Goal: Information Seeking & Learning: Learn about a topic

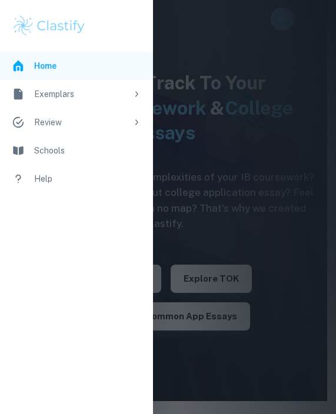
click at [237, 121] on div at bounding box center [168, 207] width 336 height 414
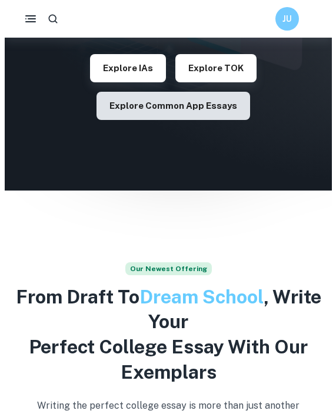
scroll to position [210, 0]
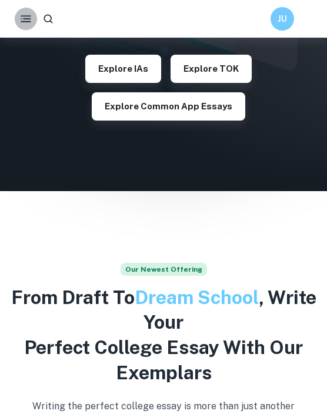
click at [33, 16] on button "button" at bounding box center [26, 19] width 22 height 22
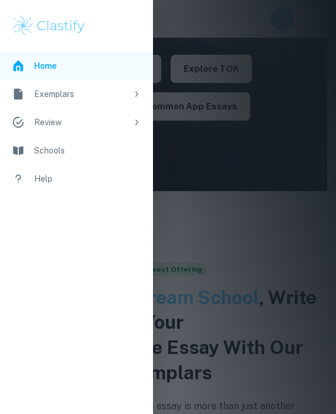
click at [95, 92] on div "Exemplars" at bounding box center [80, 94] width 93 height 13
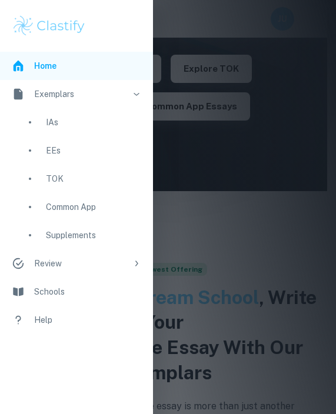
click at [48, 144] on div "EEs" at bounding box center [76, 151] width 153 height 28
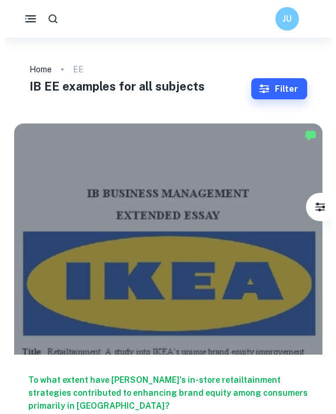
scroll to position [28, 0]
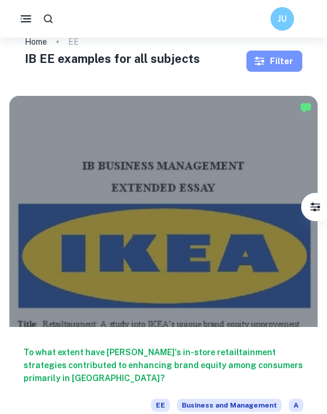
click at [255, 59] on icon "button" at bounding box center [260, 61] width 12 height 12
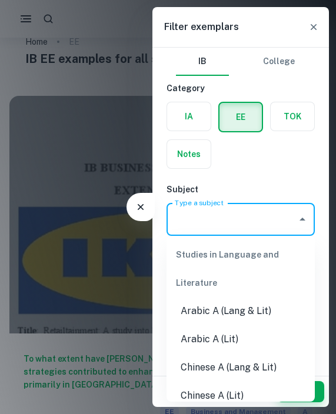
click at [224, 221] on input "Type a subject" at bounding box center [232, 219] width 120 height 22
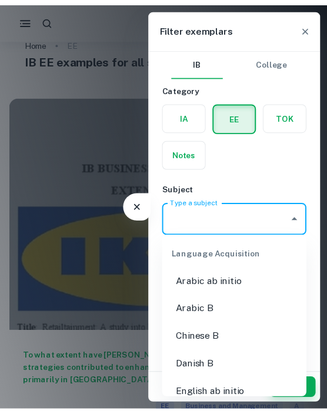
scroll to position [839, 0]
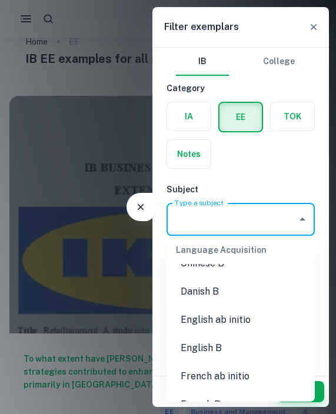
click at [227, 353] on li "English B" at bounding box center [241, 348] width 148 height 28
type input "English B"
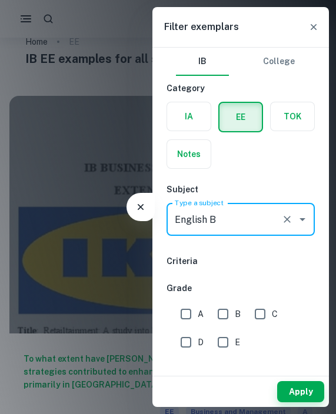
click at [231, 314] on input "B" at bounding box center [223, 315] width 24 height 24
checkbox input "true"
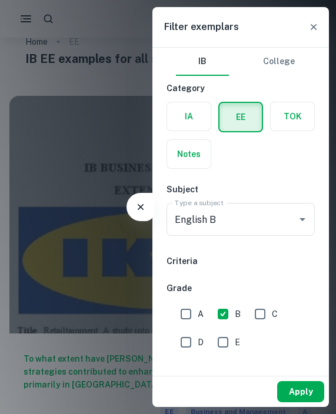
click at [300, 395] on button "Apply" at bounding box center [300, 391] width 47 height 21
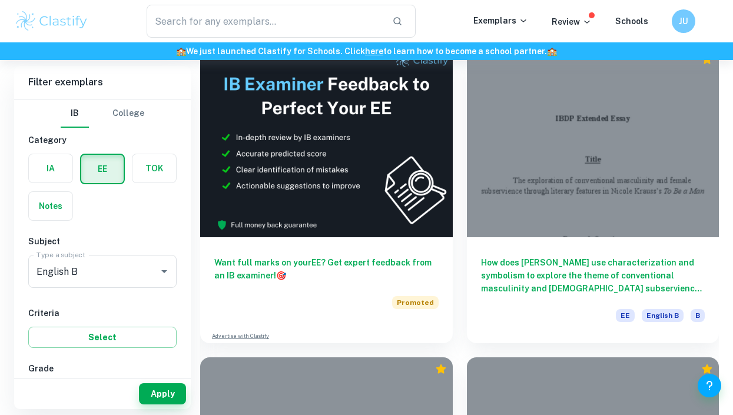
scroll to position [411, 0]
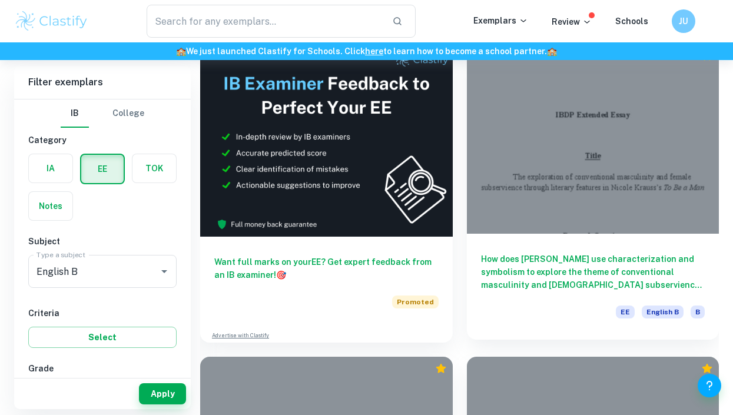
click at [335, 226] on div at bounding box center [593, 138] width 252 height 189
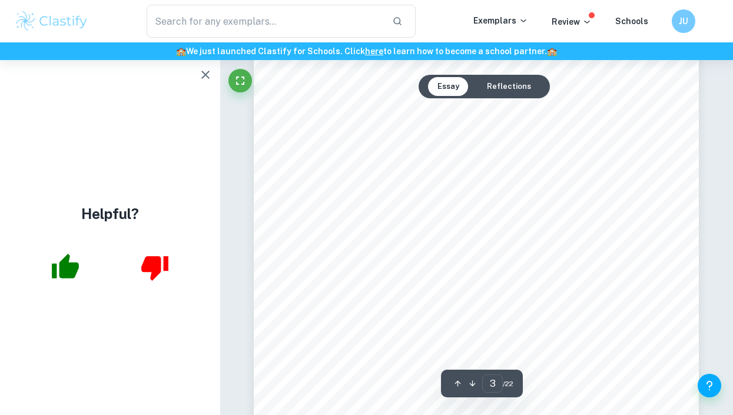
scroll to position [1620, 0]
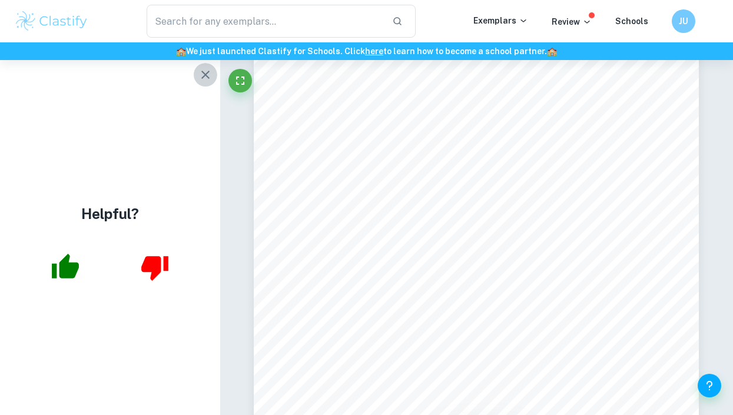
click at [207, 73] on icon "button" at bounding box center [205, 75] width 8 height 8
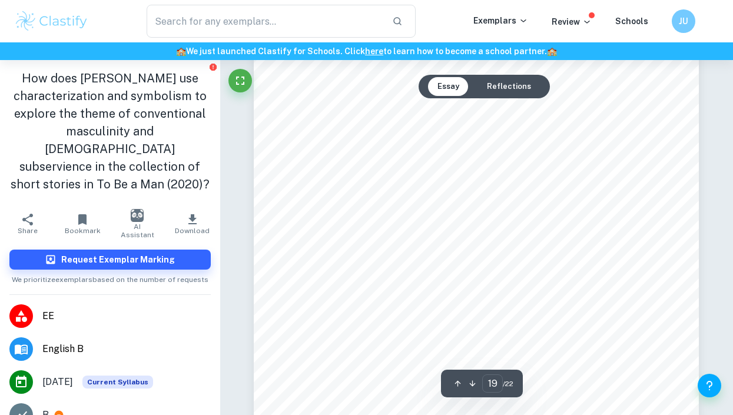
scroll to position [11708, 0]
type input "20"
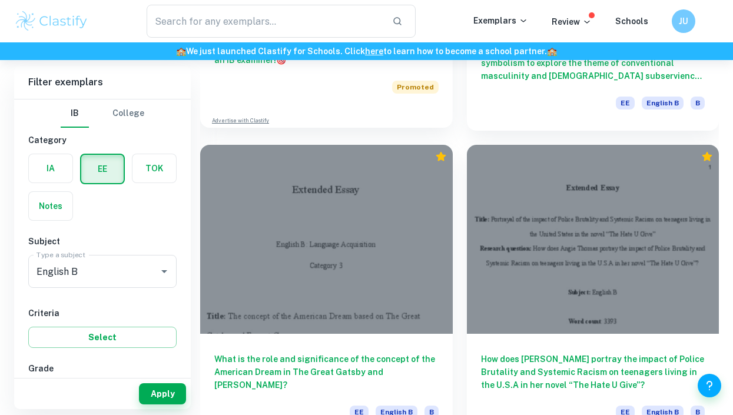
scroll to position [644, 0]
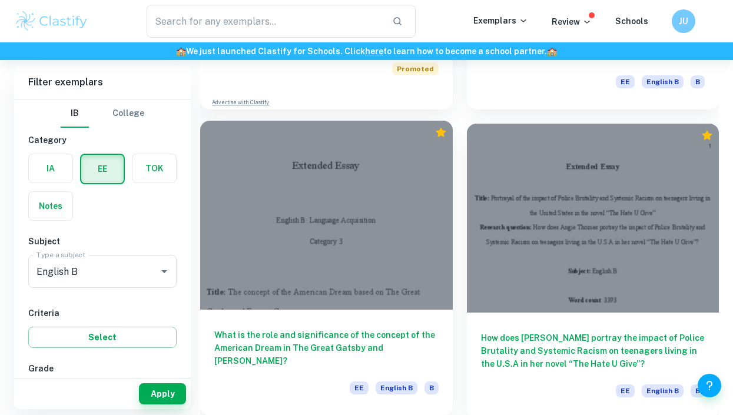
click at [335, 335] on h6 "What is the role and significance of the concept of the American Dream in The G…" at bounding box center [326, 347] width 224 height 39
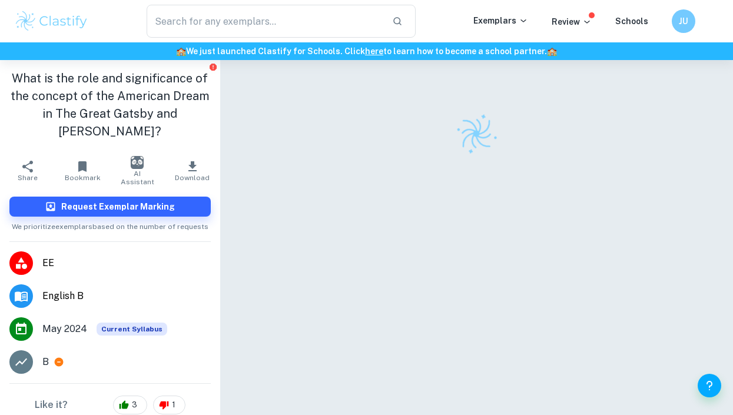
click at [244, 300] on div at bounding box center [476, 255] width 513 height 390
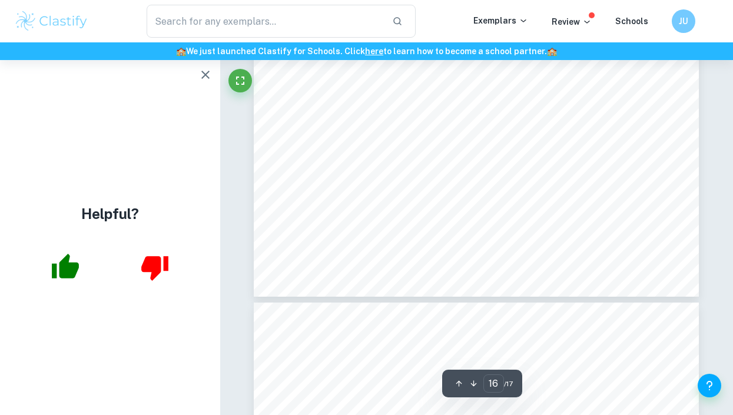
scroll to position [9994, 0]
click at [204, 78] on icon "button" at bounding box center [205, 75] width 14 height 14
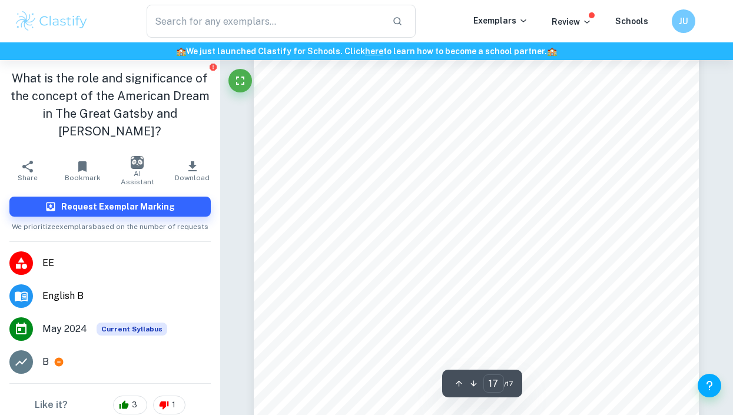
scroll to position [10291, 0]
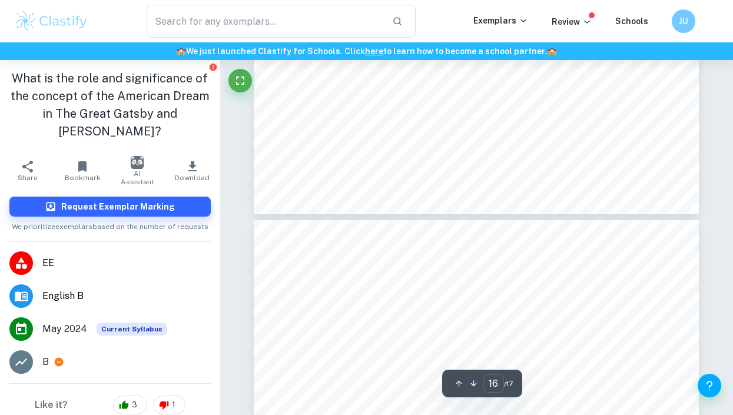
type input "17"
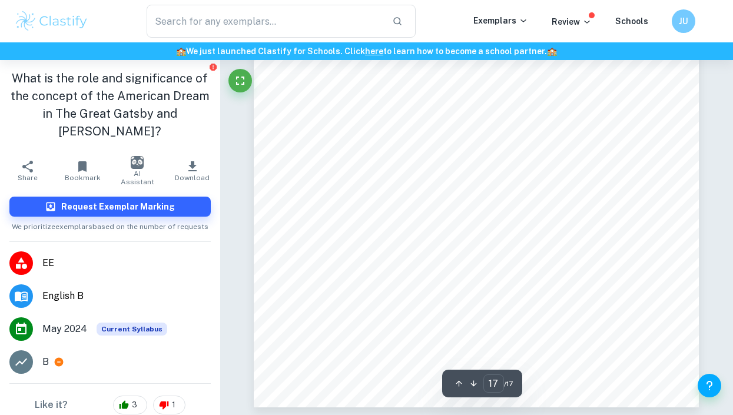
scroll to position [10521, 0]
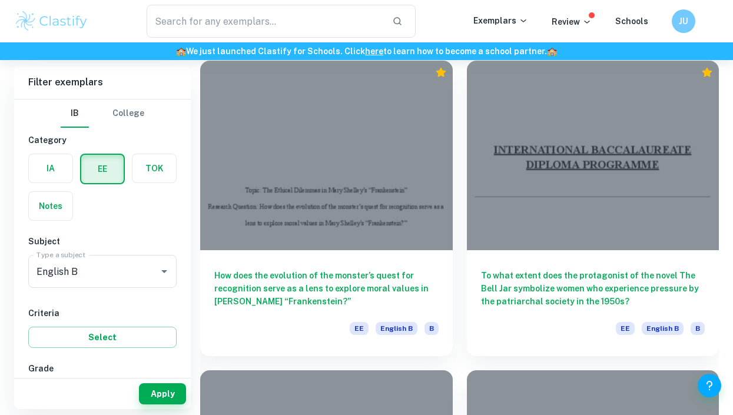
scroll to position [1022, 0]
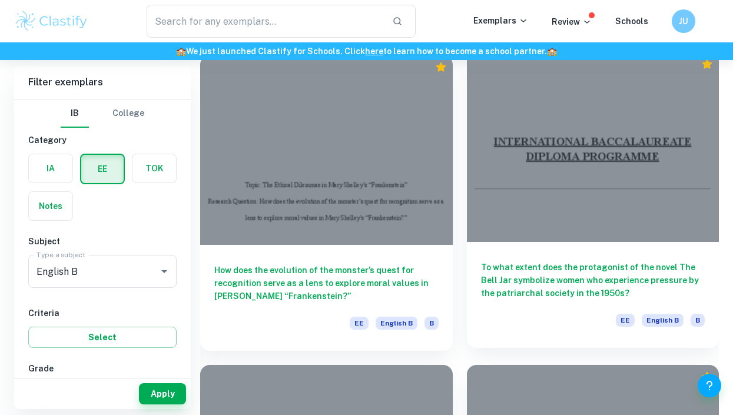
click at [335, 252] on div "To what extent does the protagonist of the novel The Bell Jar symbolize women w…" at bounding box center [593, 295] width 252 height 106
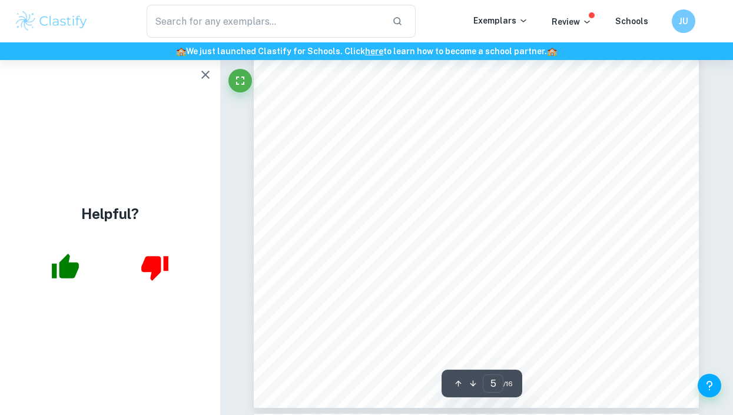
scroll to position [2903, 0]
click at [199, 74] on icon "button" at bounding box center [205, 75] width 14 height 14
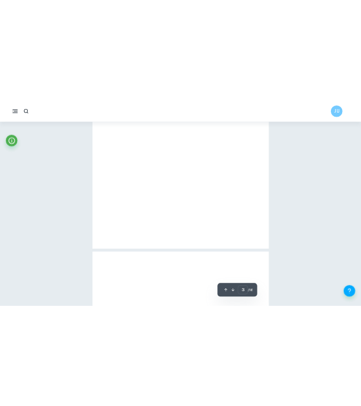
scroll to position [1229, 0]
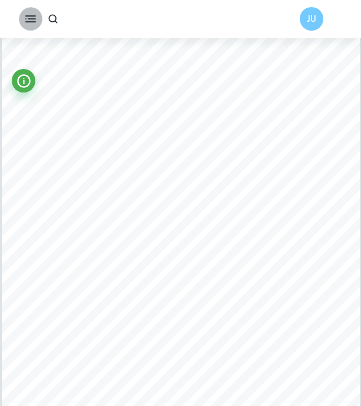
click at [22, 21] on button "button" at bounding box center [31, 19] width 24 height 24
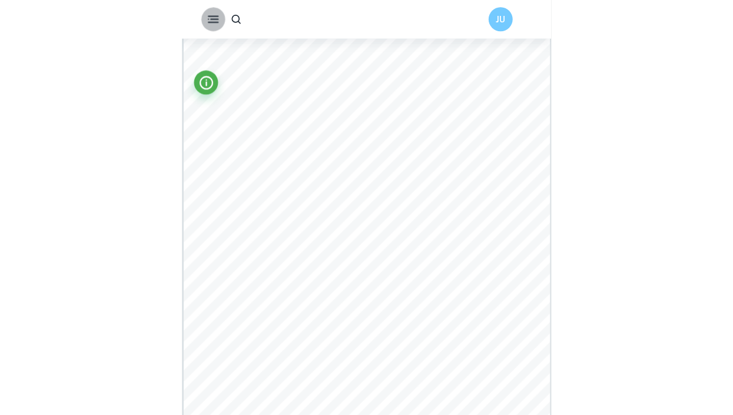
scroll to position [0, 0]
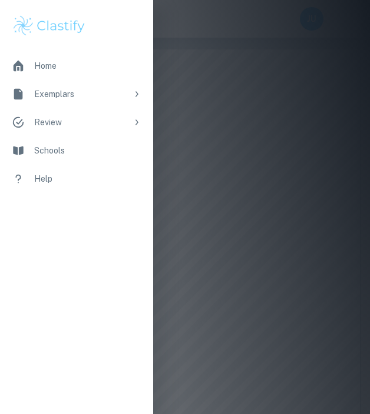
click at [200, 82] on div at bounding box center [185, 207] width 370 height 414
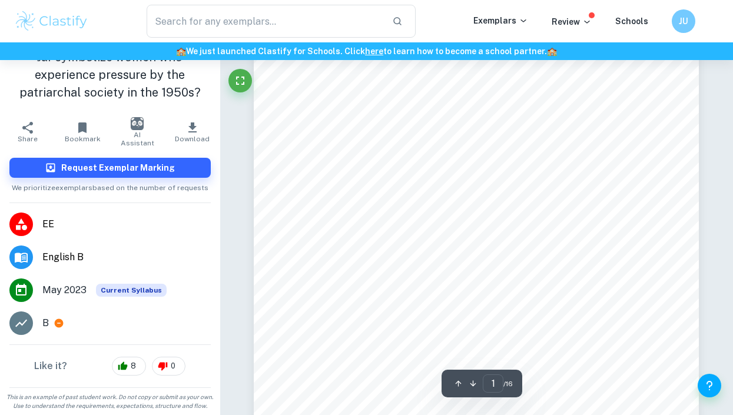
scroll to position [343, 0]
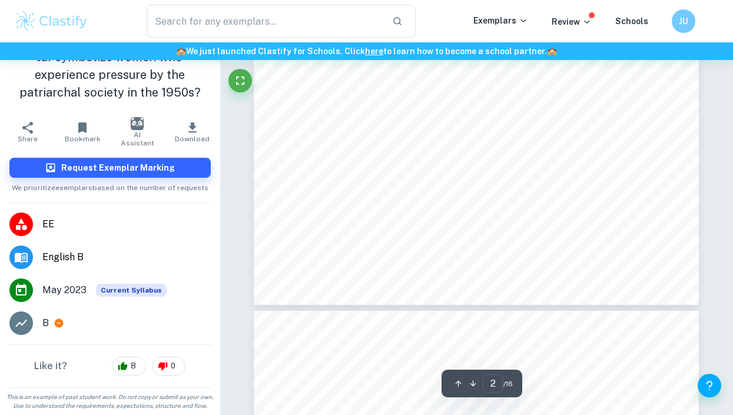
type input "3"
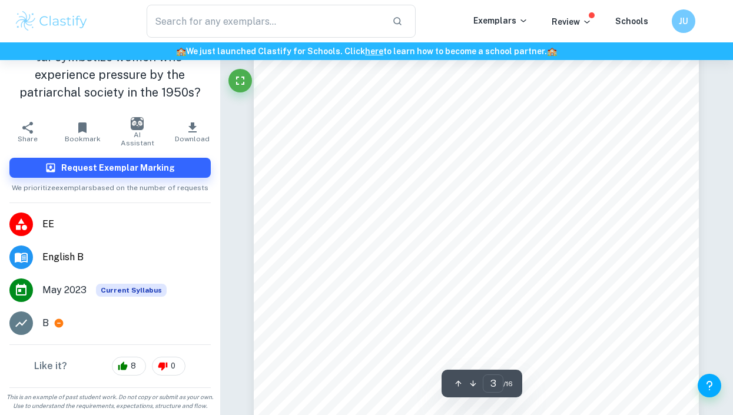
scroll to position [1421, 0]
